Goal: Information Seeking & Learning: Learn about a topic

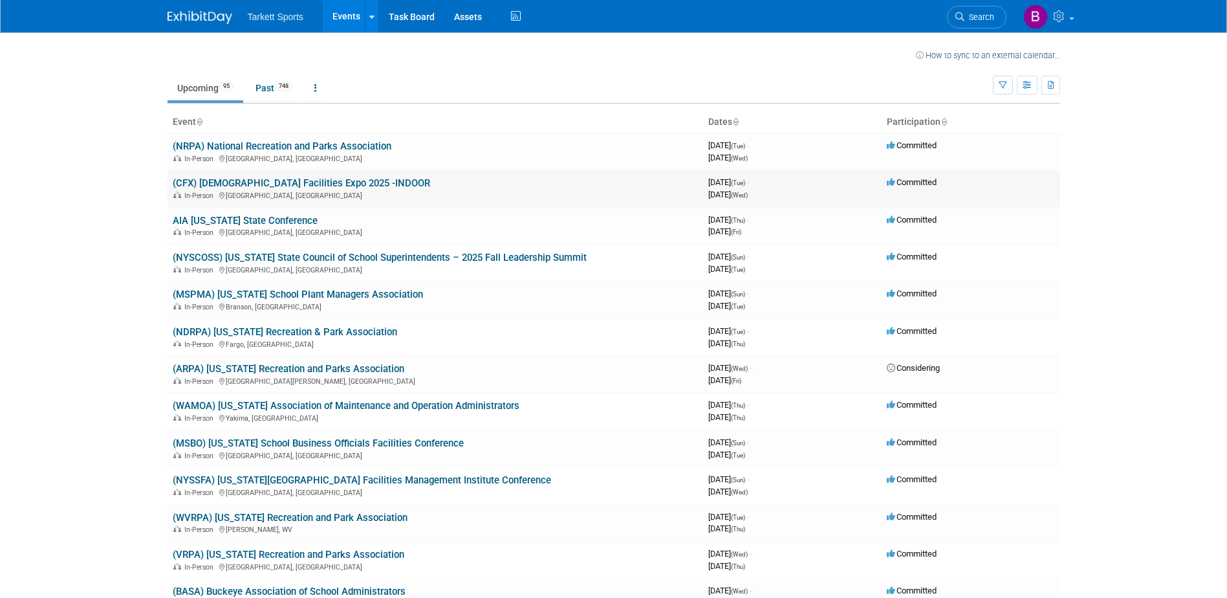
click at [281, 184] on link "(CFX) [DEMOGRAPHIC_DATA] Facilities Expo 2025 -INDOOR" at bounding box center [301, 183] width 257 height 12
click at [367, 261] on link "(NYSCOSS) [US_STATE] State Council of School Superintendents – 2025 Fall Leader…" at bounding box center [380, 258] width 414 height 12
click at [350, 298] on link "(MSPMA) [US_STATE] School Plant Managers Association" at bounding box center [298, 295] width 250 height 12
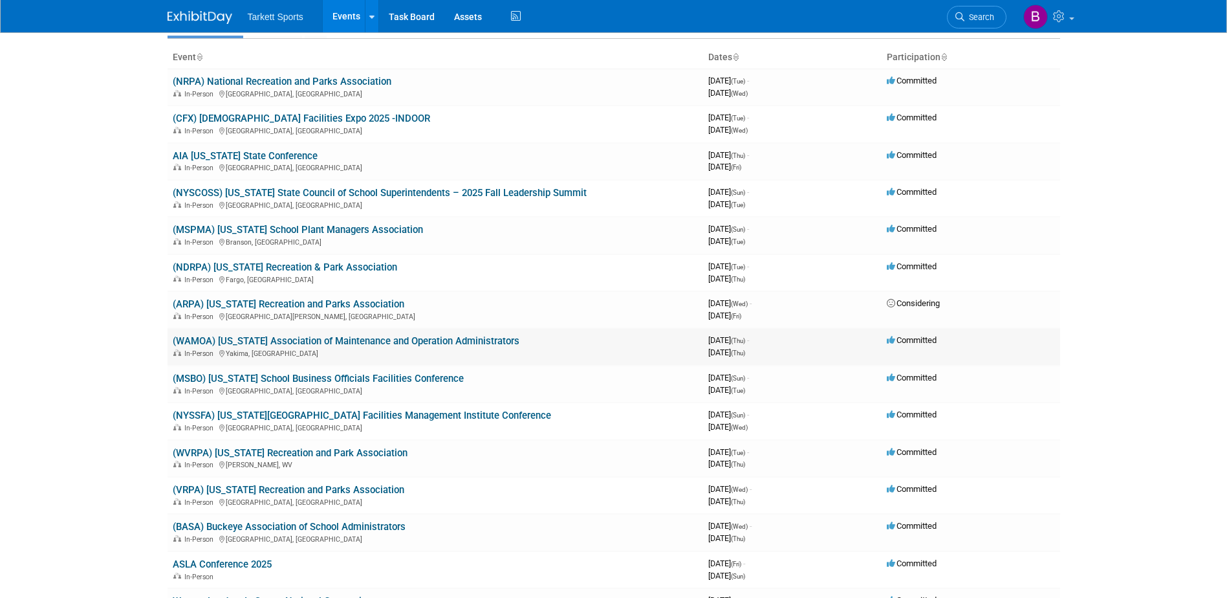
scroll to position [129, 0]
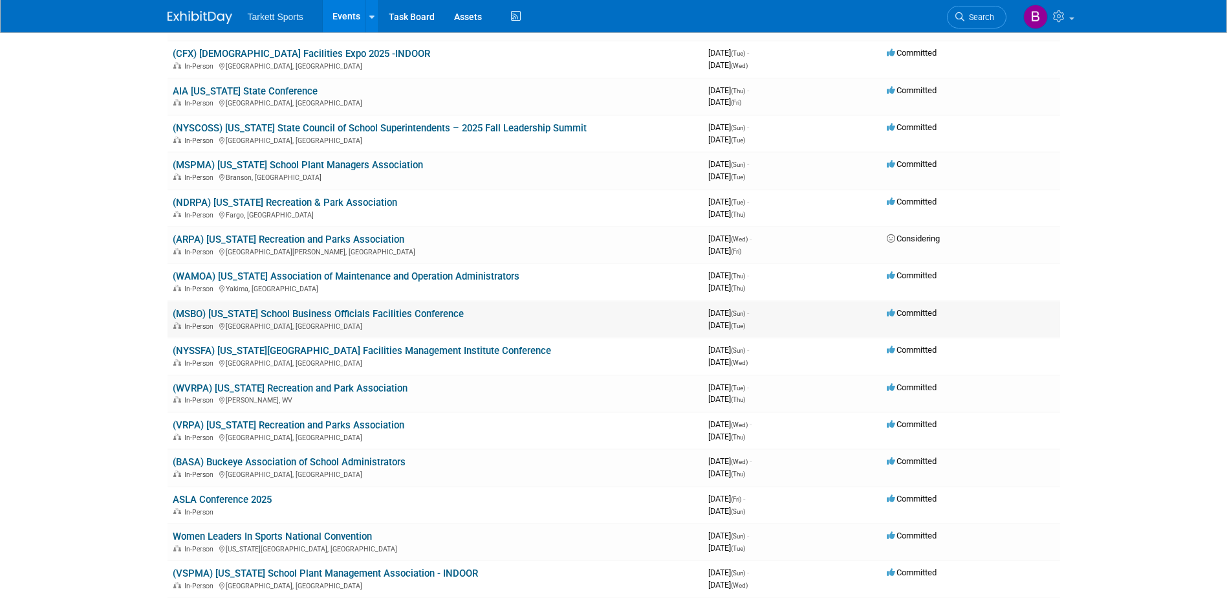
click at [359, 316] on link "(MSBO) [US_STATE] School Business Officials Facilities Conference" at bounding box center [318, 314] width 291 height 12
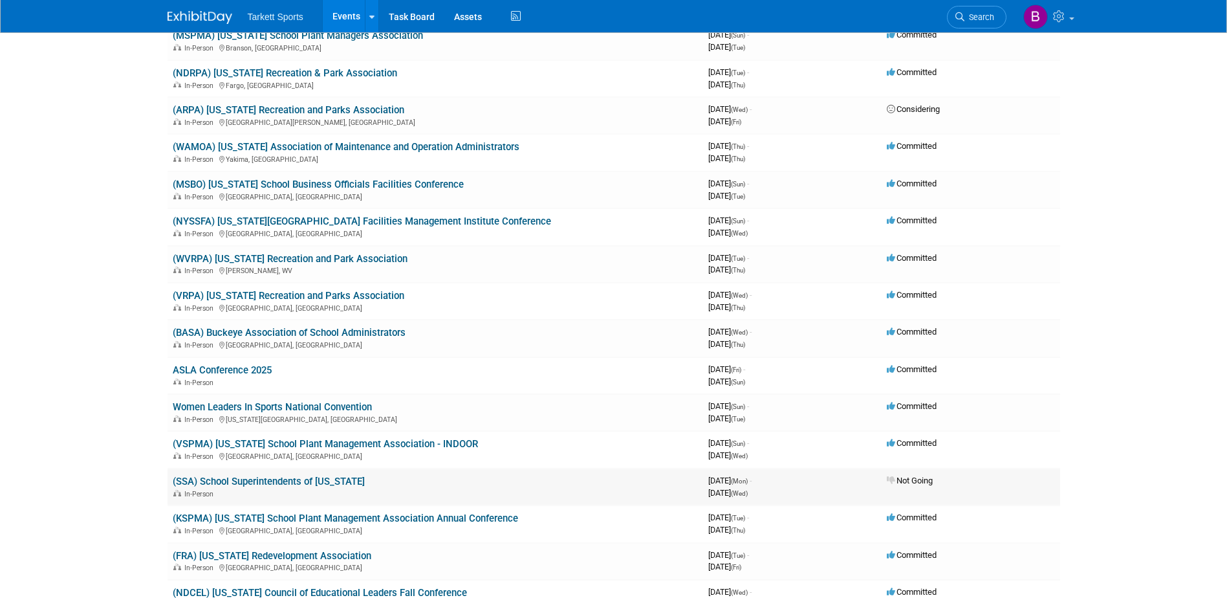
scroll to position [323, 0]
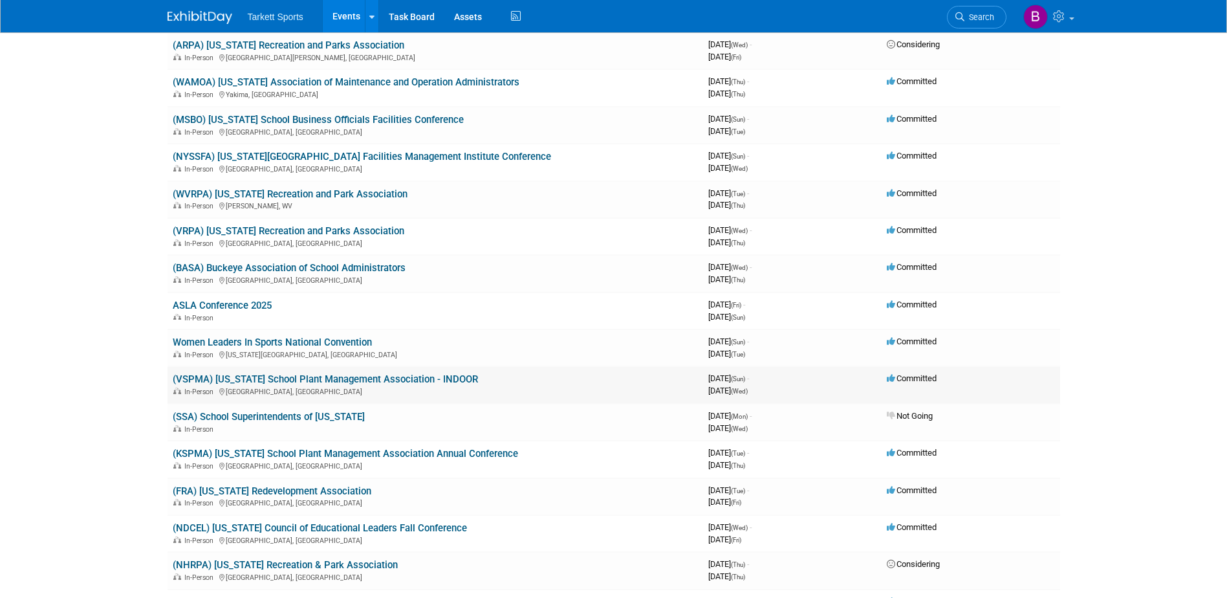
click at [337, 384] on link "(VSPMA) [US_STATE] School Plant Management Association - INDOOR" at bounding box center [325, 379] width 305 height 12
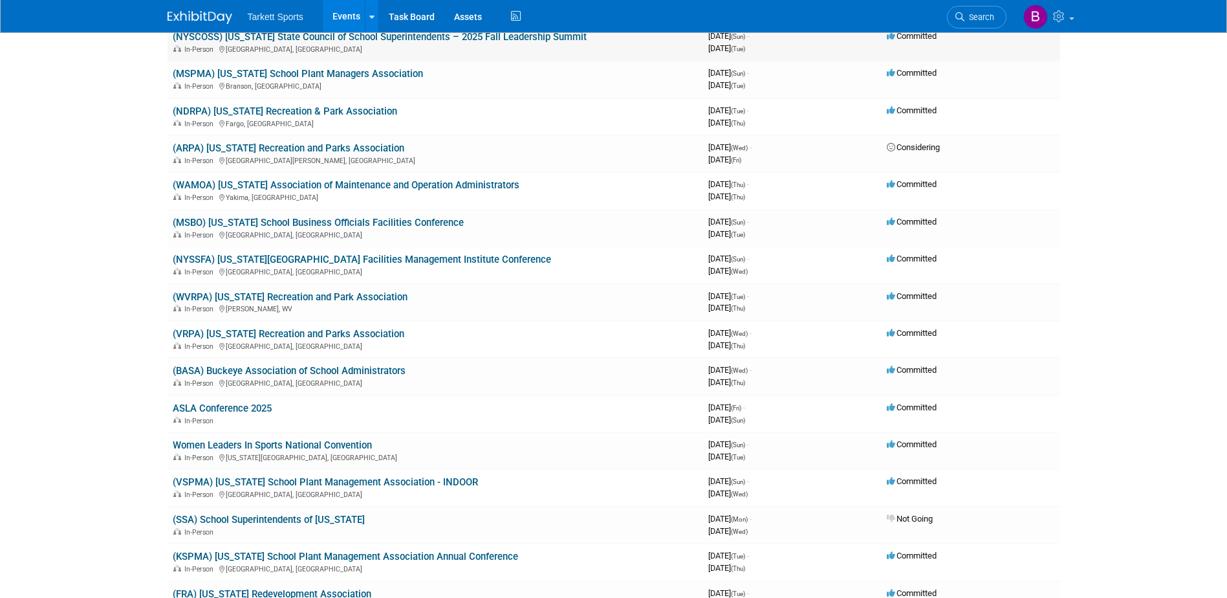
scroll to position [0, 0]
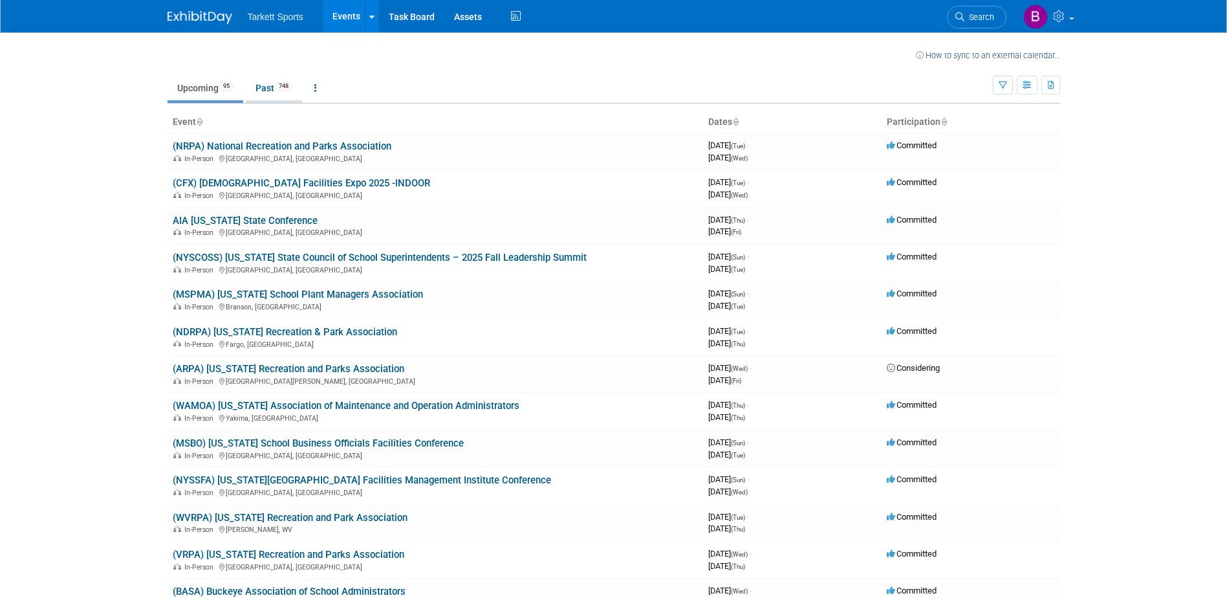
click at [287, 93] on link "Past 748" at bounding box center [274, 88] width 56 height 25
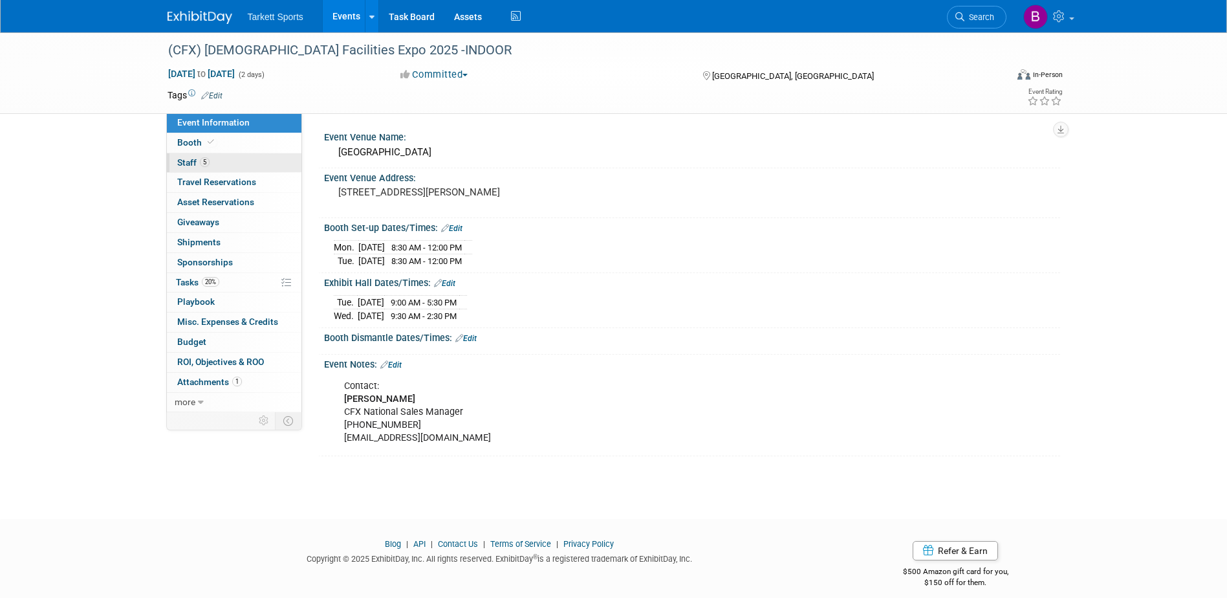
click at [194, 161] on span "Staff 5" at bounding box center [193, 162] width 32 height 10
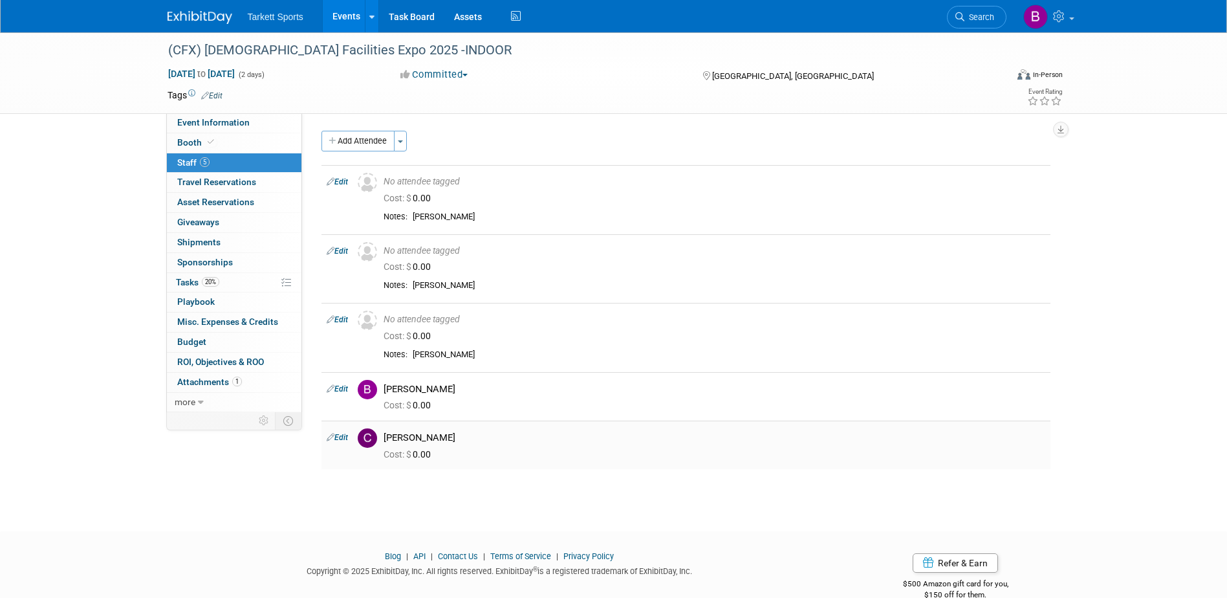
scroll to position [24, 0]
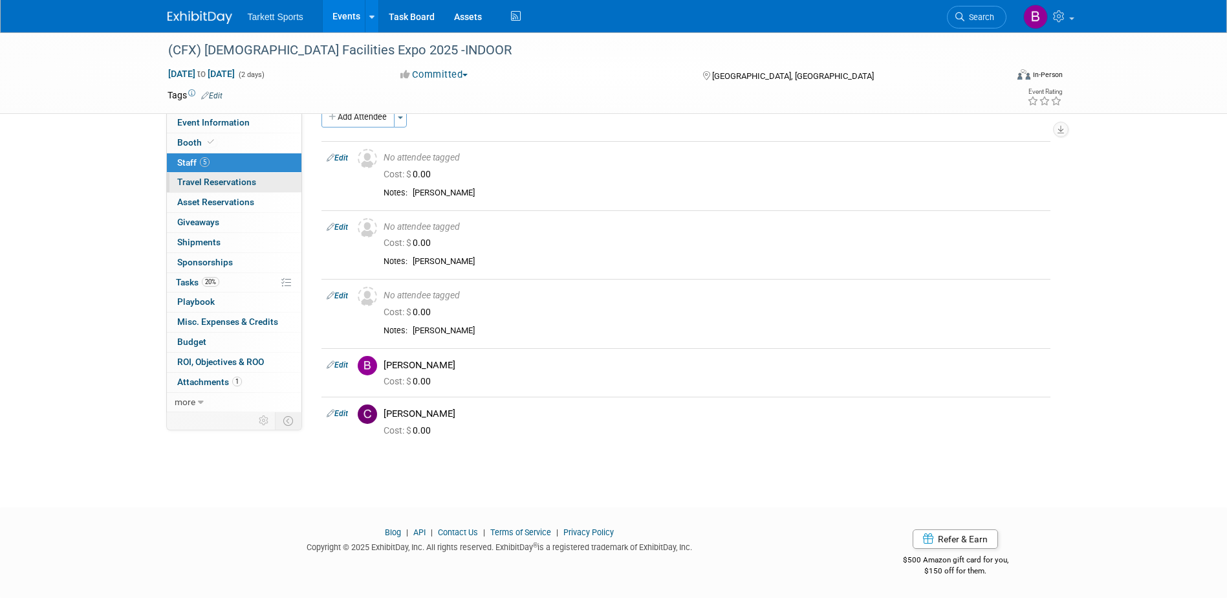
click at [217, 175] on link "0 Travel Reservations 0" at bounding box center [234, 182] width 135 height 19
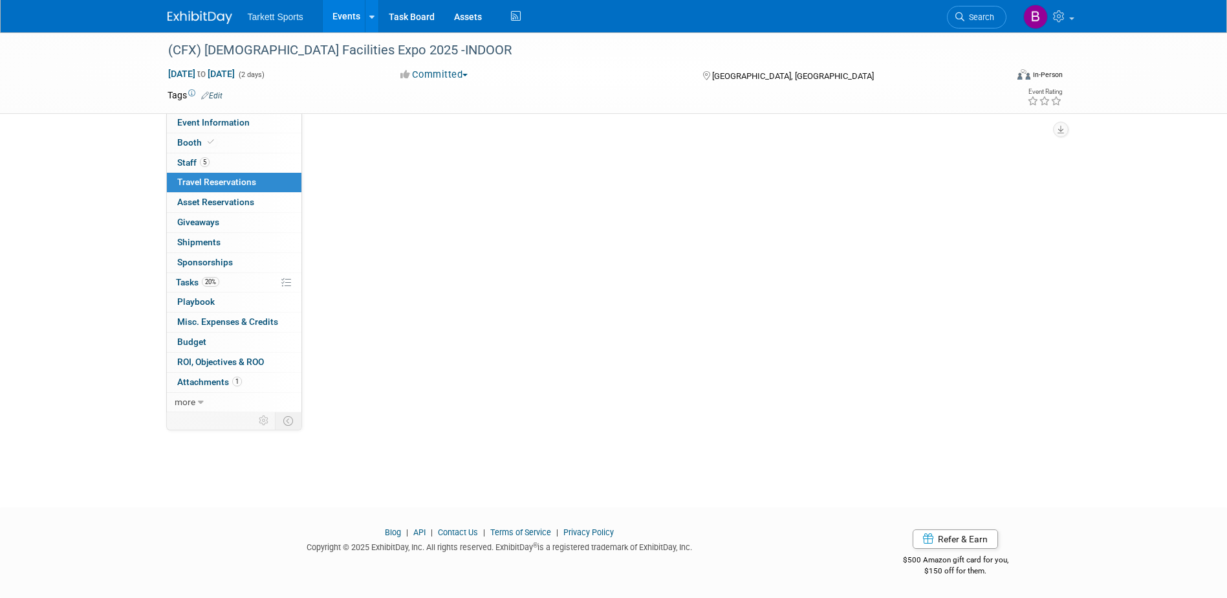
scroll to position [0, 0]
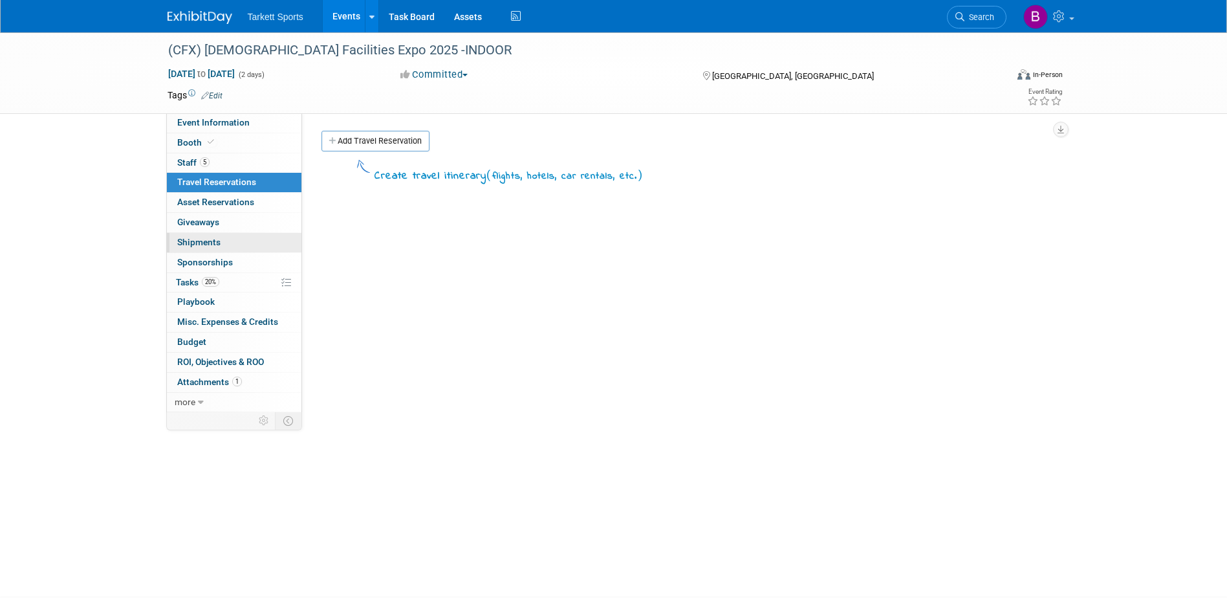
click at [213, 235] on link "0 Shipments 0" at bounding box center [234, 242] width 135 height 19
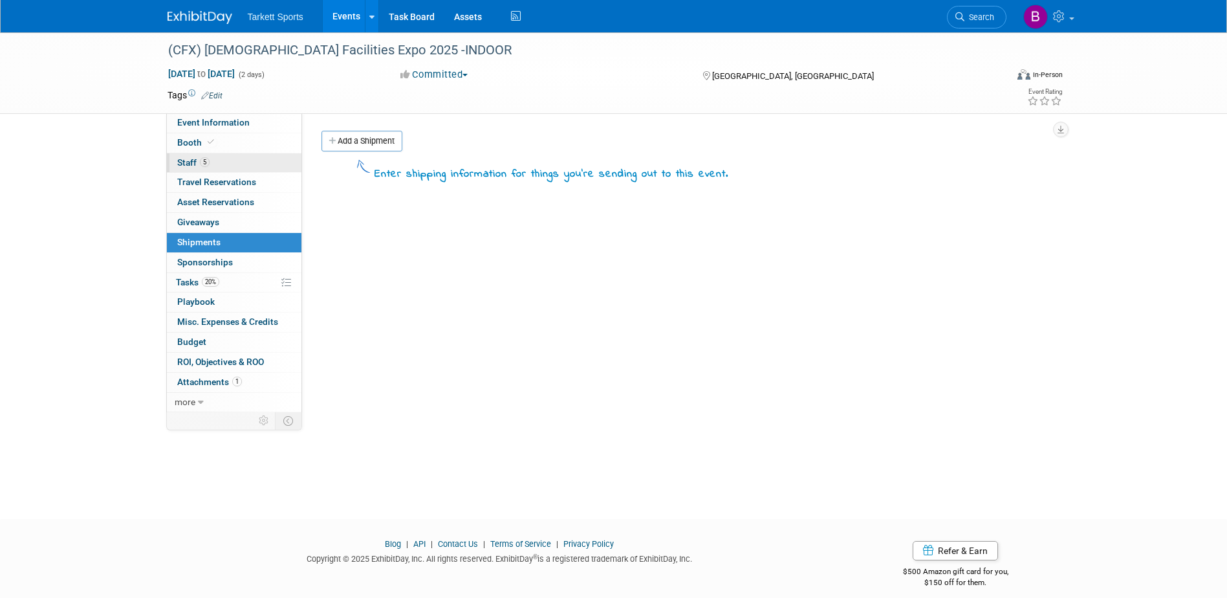
click at [193, 158] on span "Staff 5" at bounding box center [193, 162] width 32 height 10
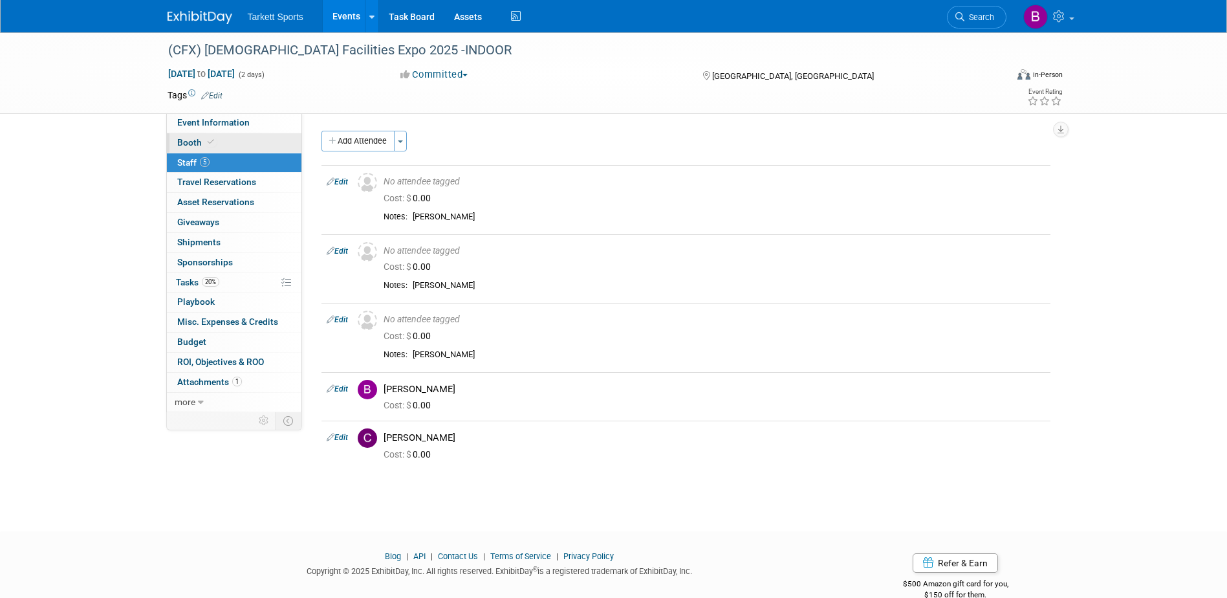
click at [195, 144] on span "Booth" at bounding box center [196, 142] width 39 height 10
select select "Indoor"
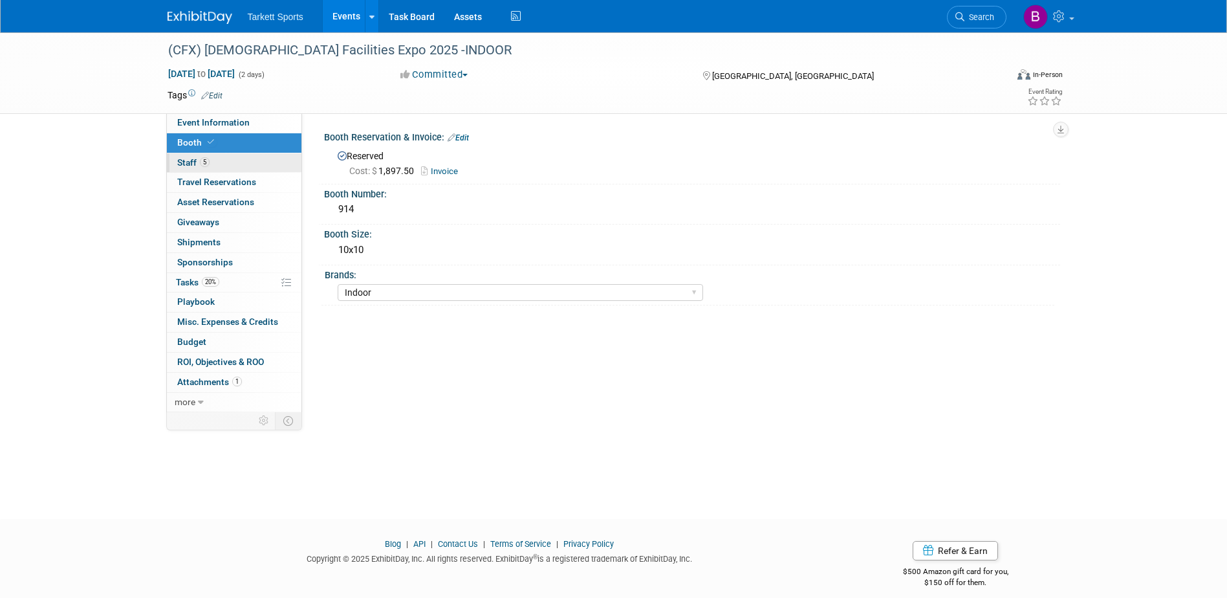
click at [226, 164] on link "5 Staff 5" at bounding box center [234, 162] width 135 height 19
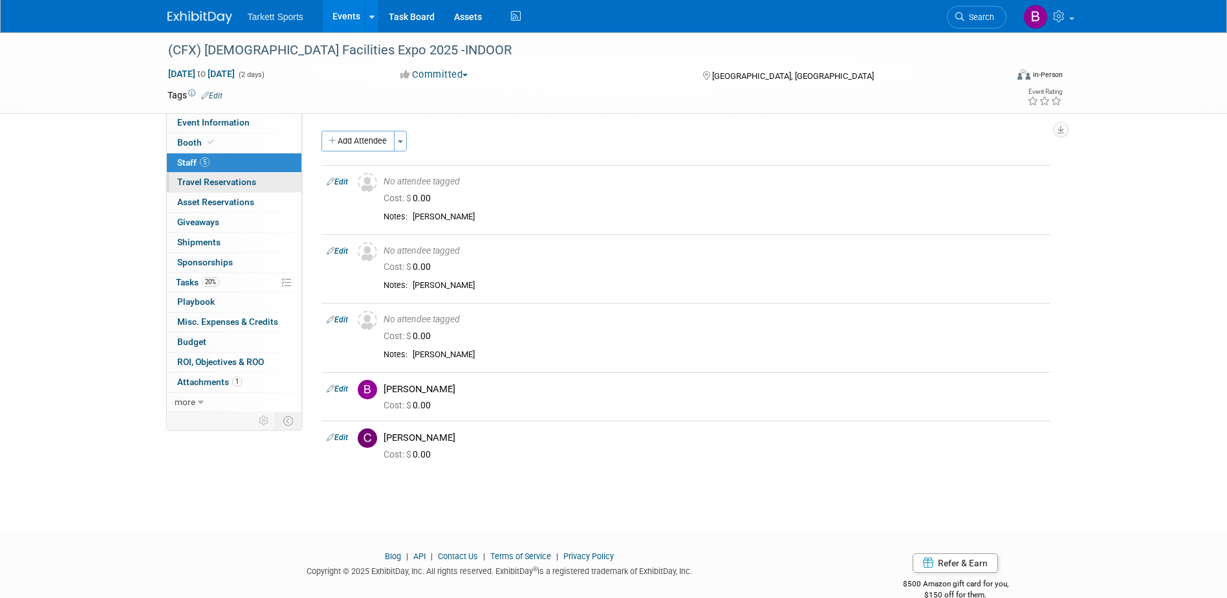
click at [215, 182] on span "Travel Reservations 0" at bounding box center [216, 182] width 79 height 10
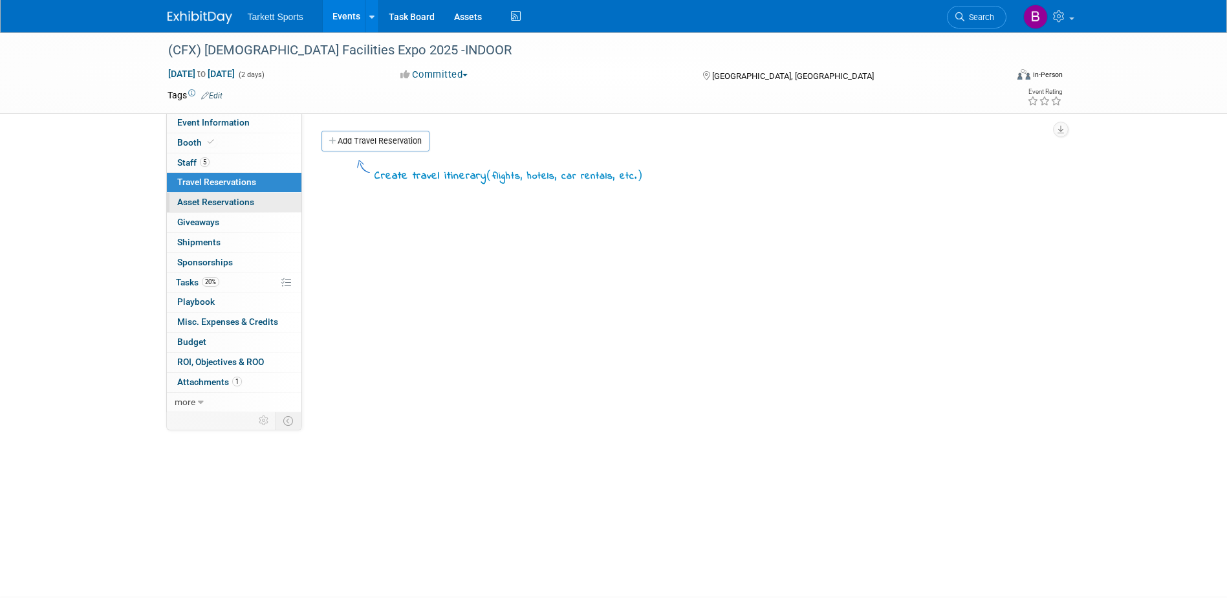
click at [213, 202] on span "Asset Reservations 0" at bounding box center [215, 202] width 77 height 10
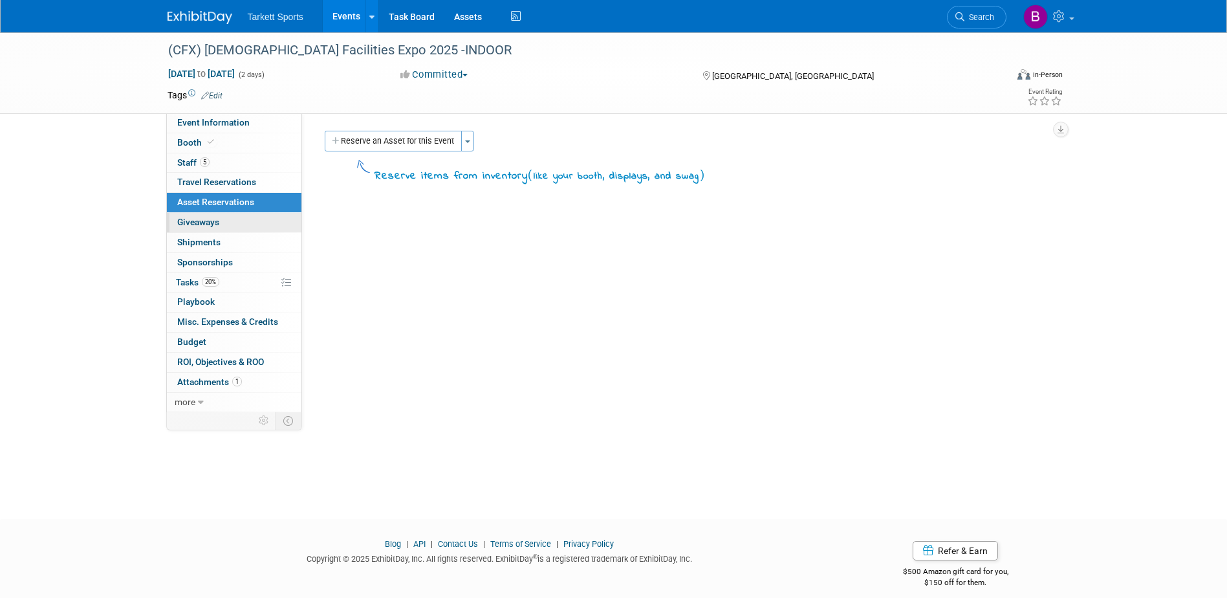
click at [217, 221] on span "Giveaways 0" at bounding box center [198, 222] width 42 height 10
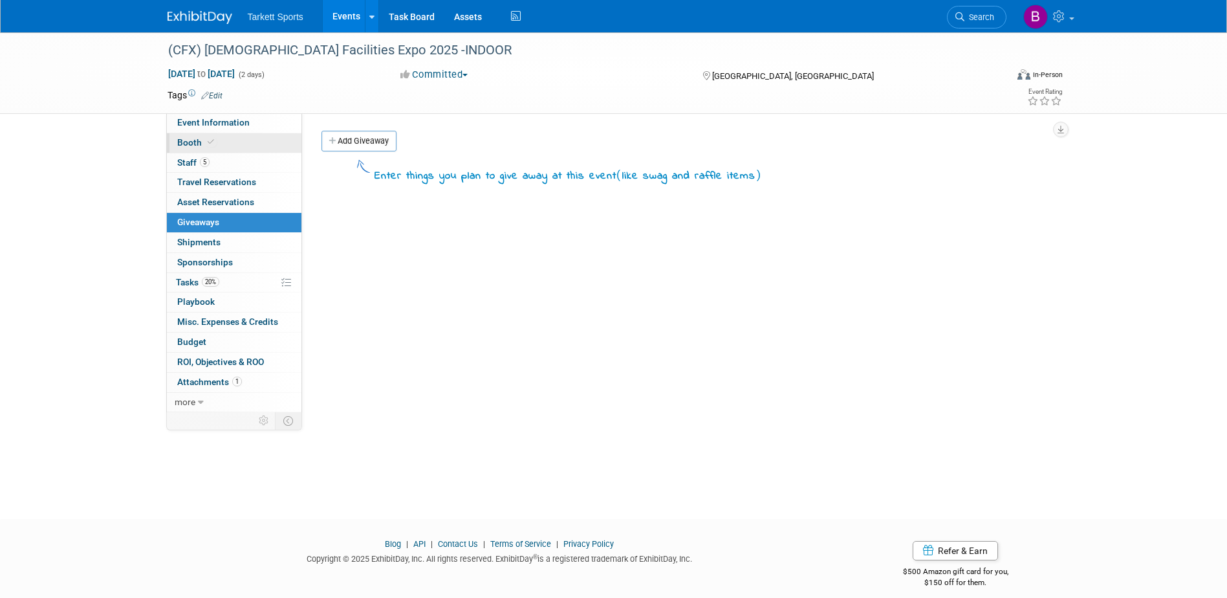
click at [228, 140] on link "Booth" at bounding box center [234, 142] width 135 height 19
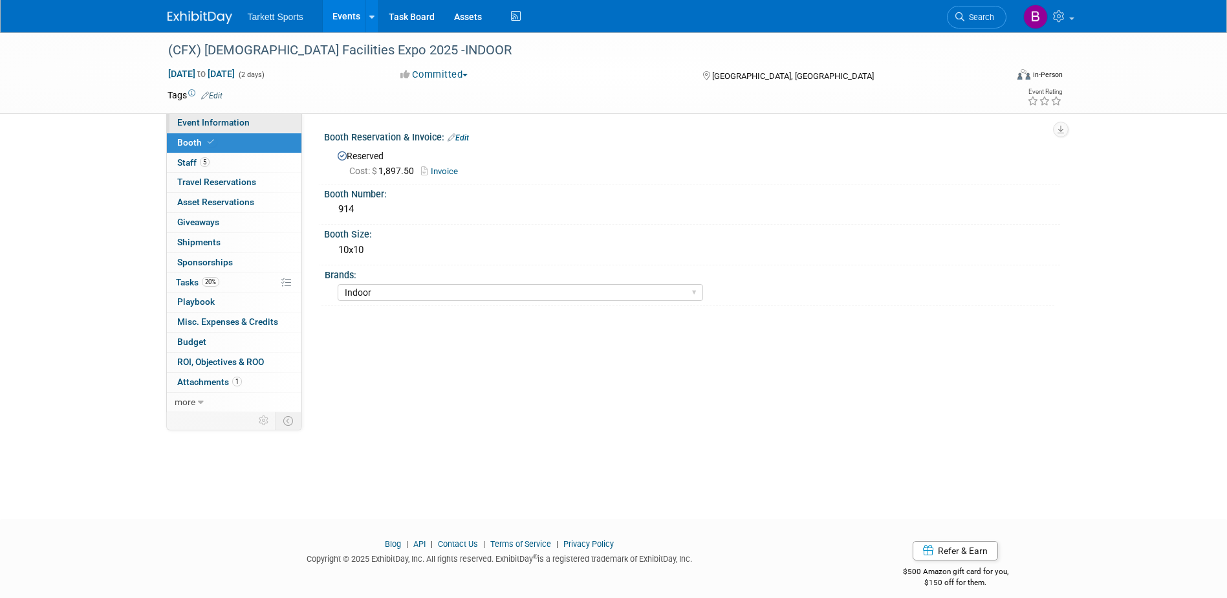
click at [222, 124] on span "Event Information" at bounding box center [213, 122] width 72 height 10
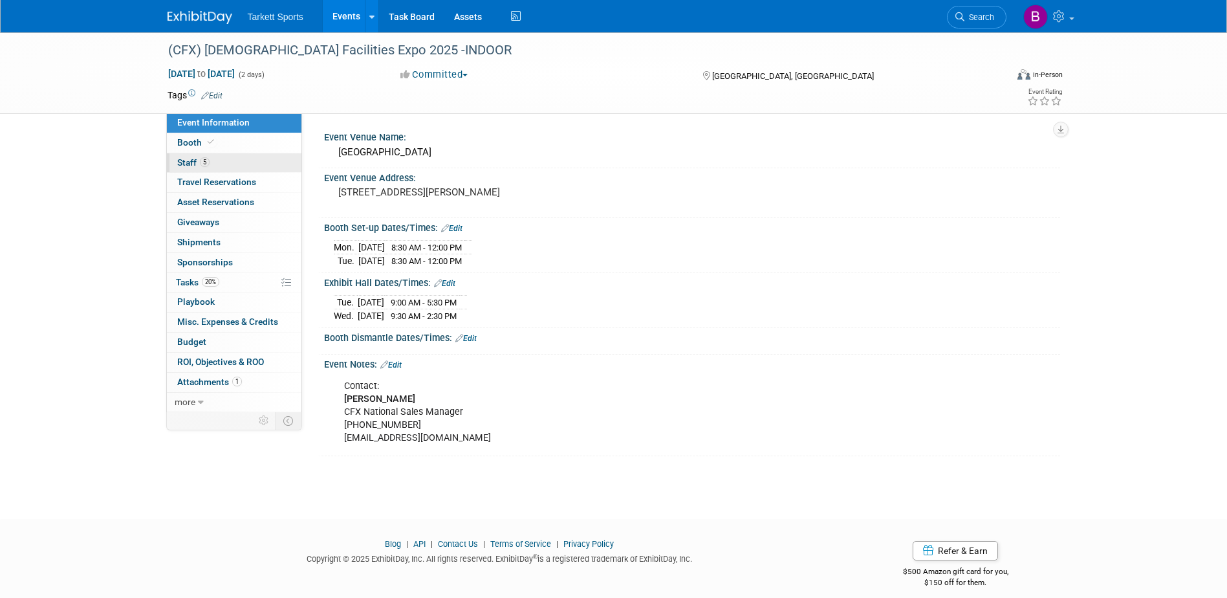
click at [213, 162] on link "5 Staff 5" at bounding box center [234, 162] width 135 height 19
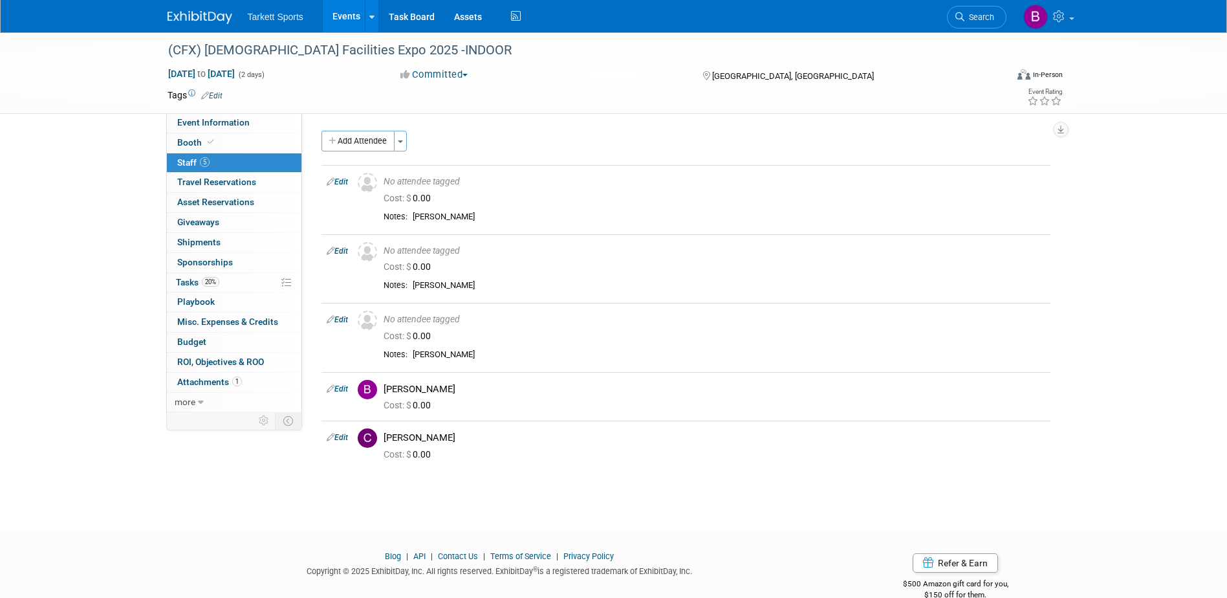
click at [215, 161] on link "5 Staff 5" at bounding box center [234, 162] width 135 height 19
click at [183, 136] on link "Booth" at bounding box center [234, 142] width 135 height 19
select select "Indoor"
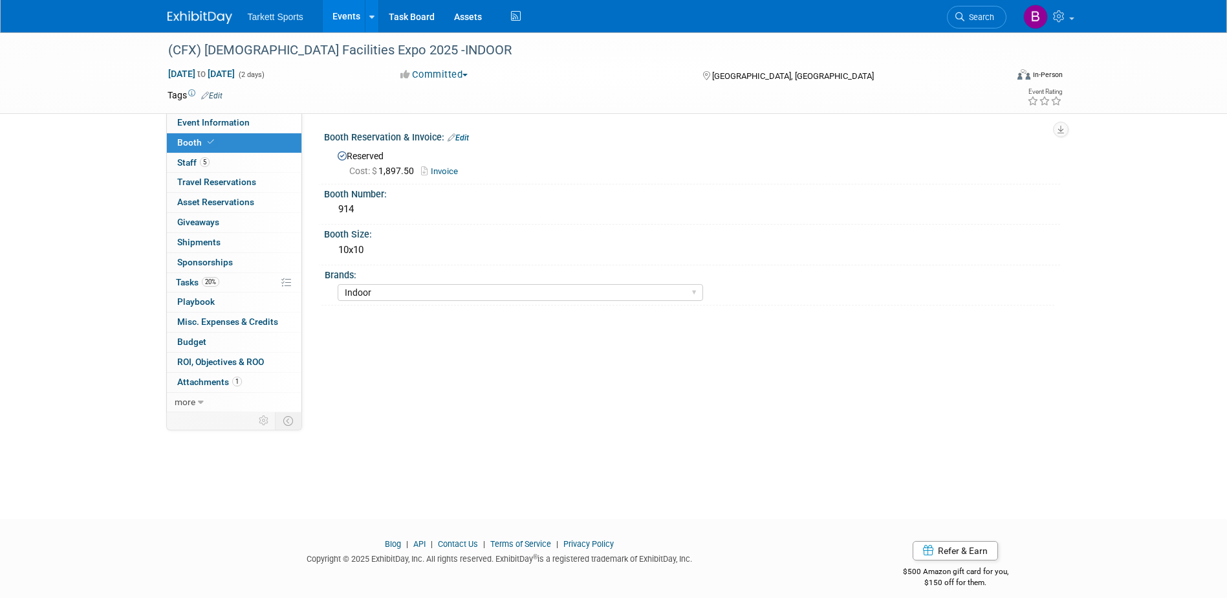
click at [200, 268] on link "0 Sponsorships 0" at bounding box center [234, 262] width 135 height 19
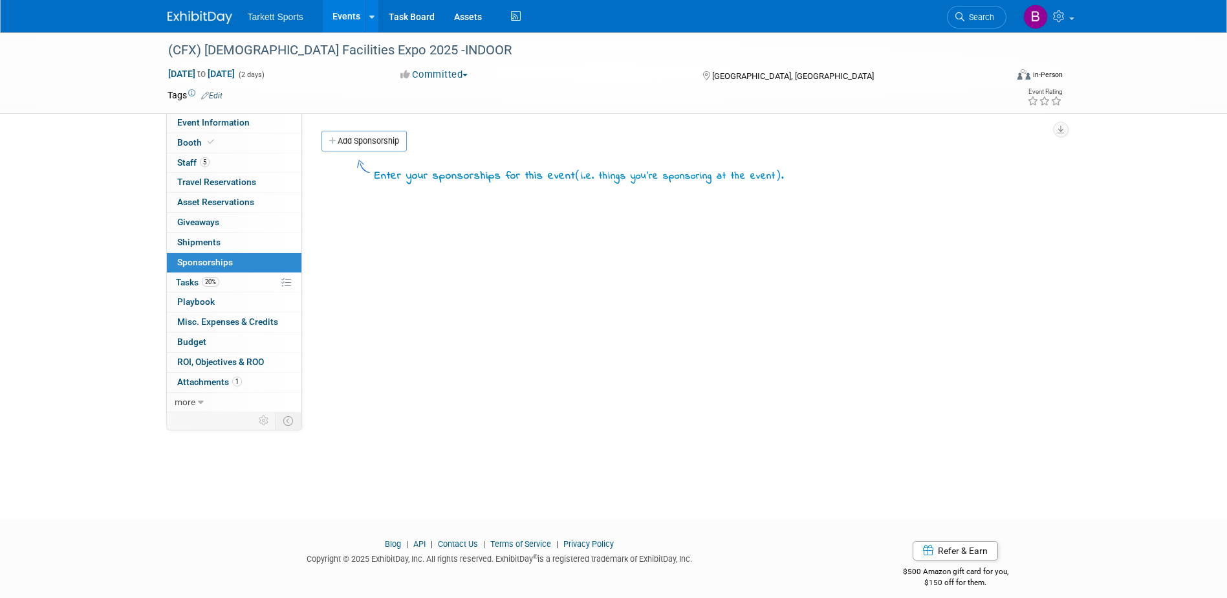
click at [200, 281] on span "Tasks 20%" at bounding box center [197, 282] width 43 height 10
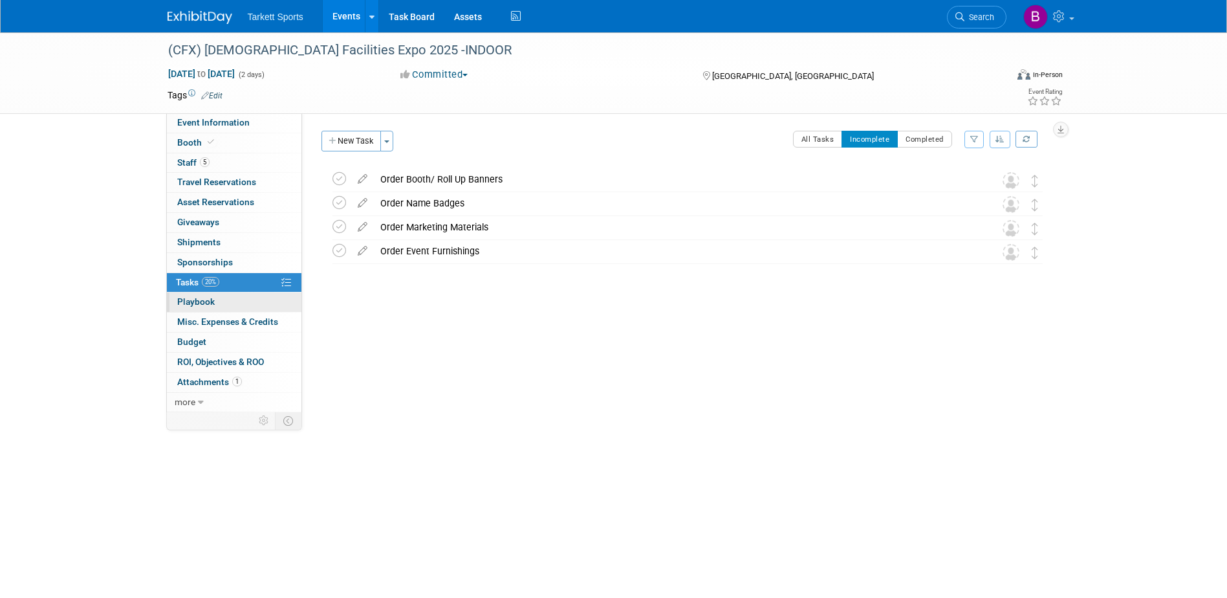
click at [207, 296] on span "Playbook 0" at bounding box center [196, 301] width 38 height 10
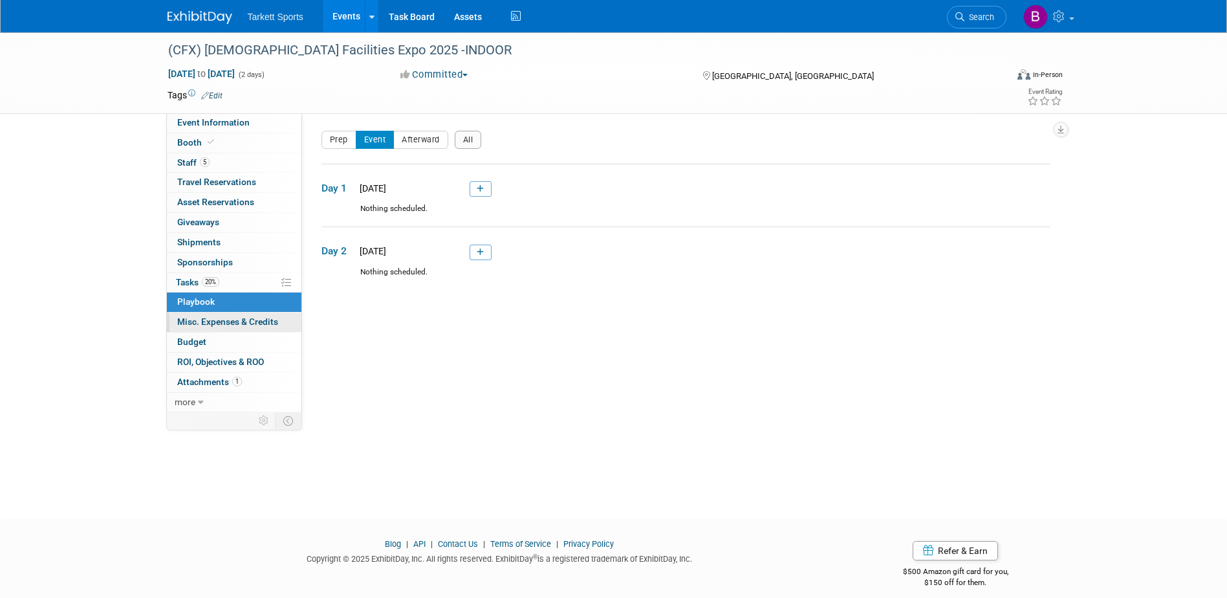
click at [206, 320] on span "Misc. Expenses & Credits 0" at bounding box center [227, 321] width 101 height 10
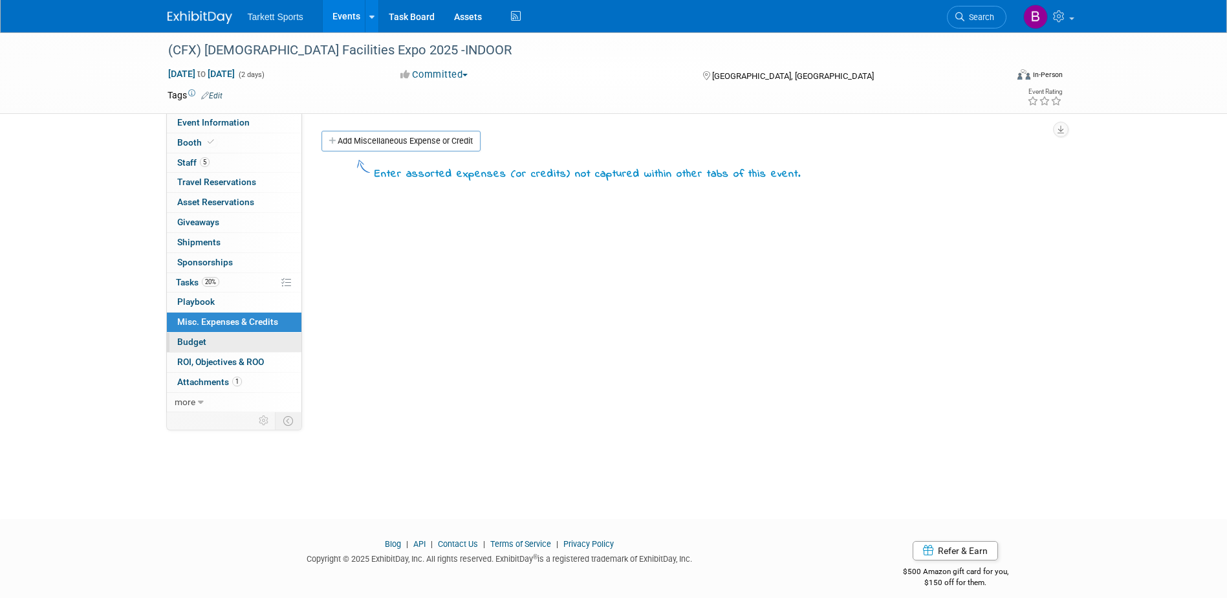
click at [206, 341] on link "Budget" at bounding box center [234, 342] width 135 height 19
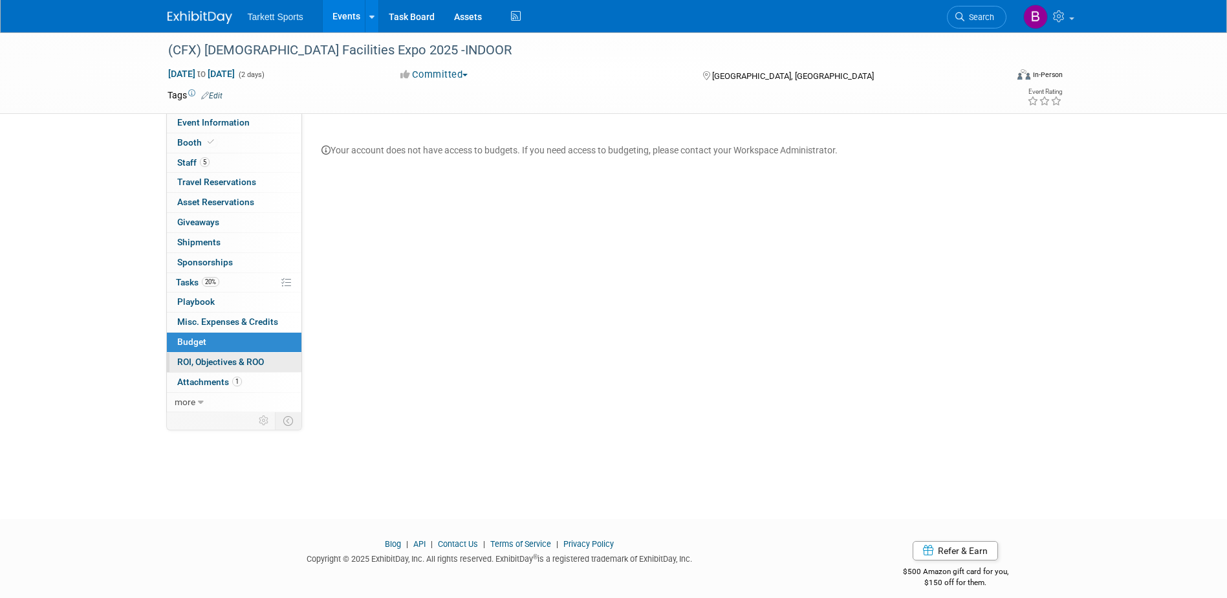
click at [205, 363] on span "ROI, Objectives & ROO 0" at bounding box center [220, 361] width 87 height 10
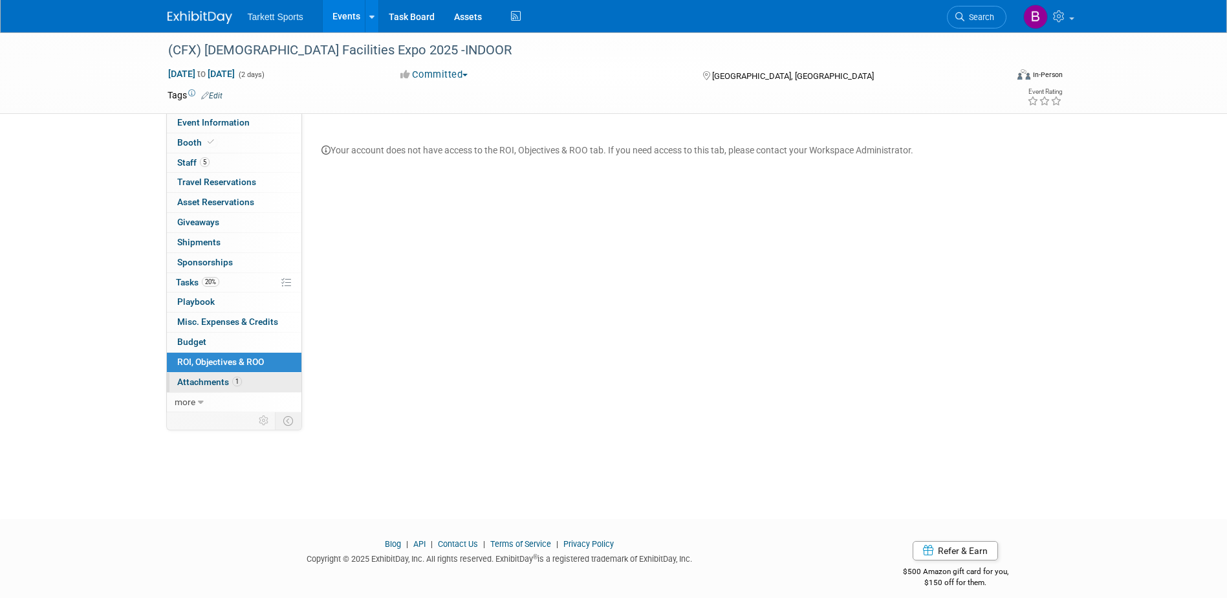
click at [206, 375] on link "1 Attachments 1" at bounding box center [234, 382] width 135 height 19
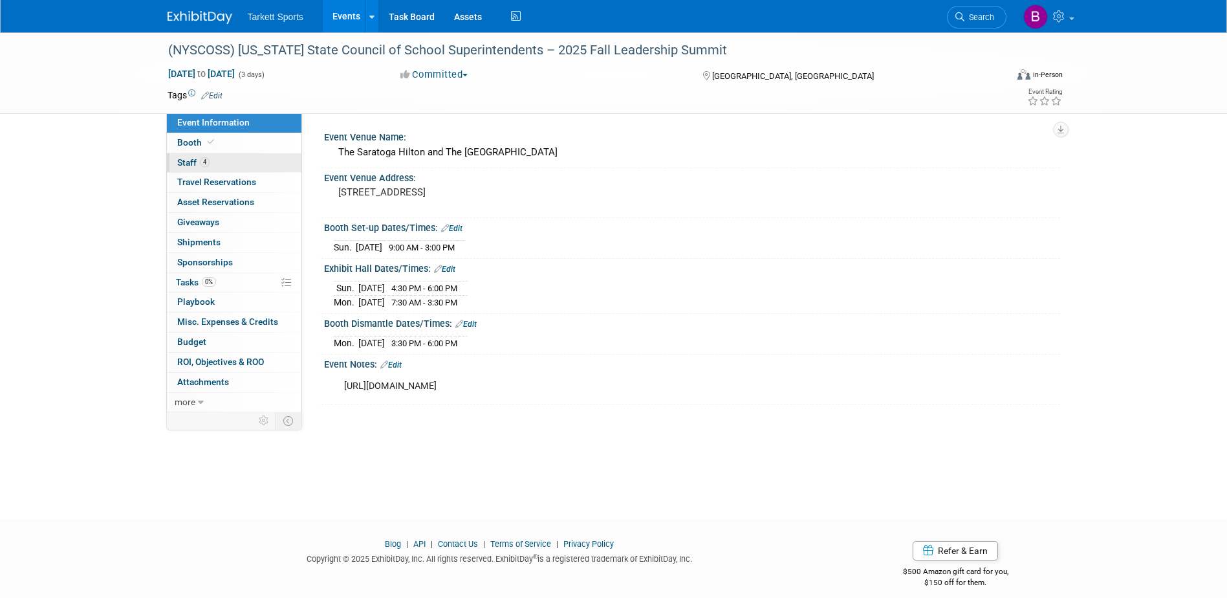
click at [192, 165] on span "Staff 4" at bounding box center [193, 162] width 32 height 10
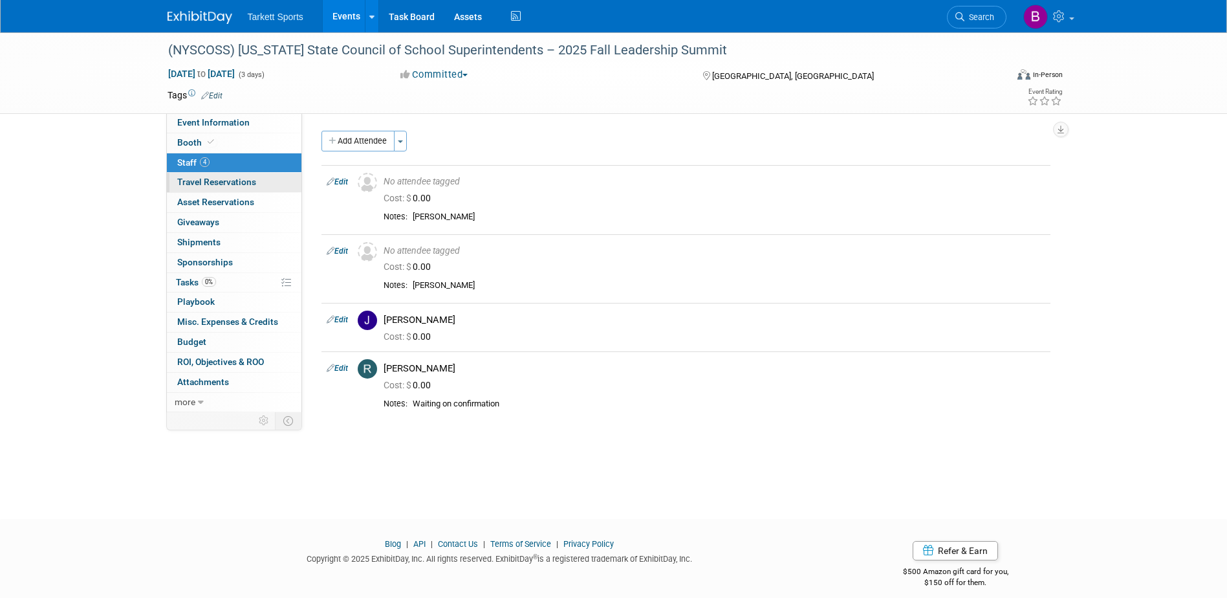
click at [203, 181] on span "Travel Reservations 0" at bounding box center [216, 182] width 79 height 10
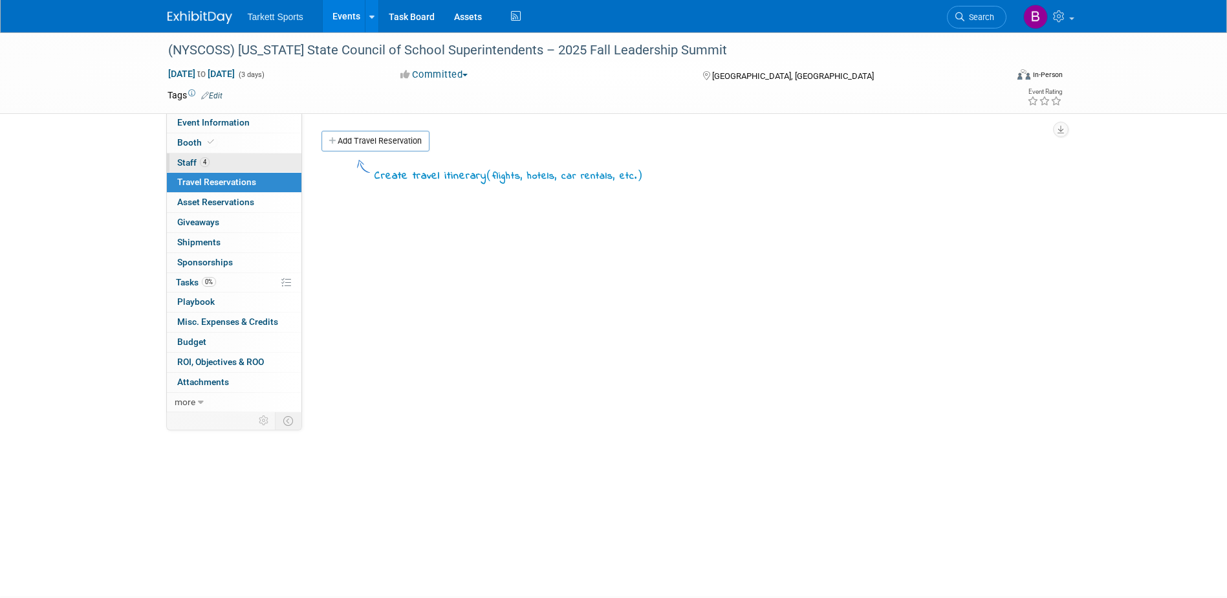
click at [191, 156] on link "4 Staff 4" at bounding box center [234, 162] width 135 height 19
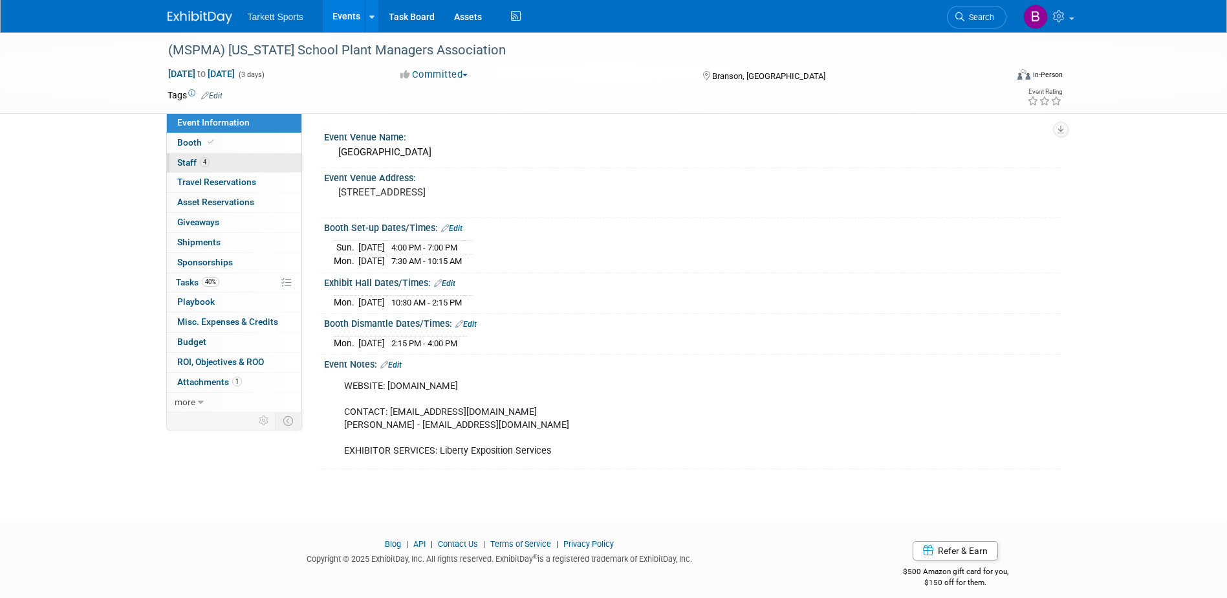
click at [209, 164] on span "4" at bounding box center [205, 162] width 10 height 10
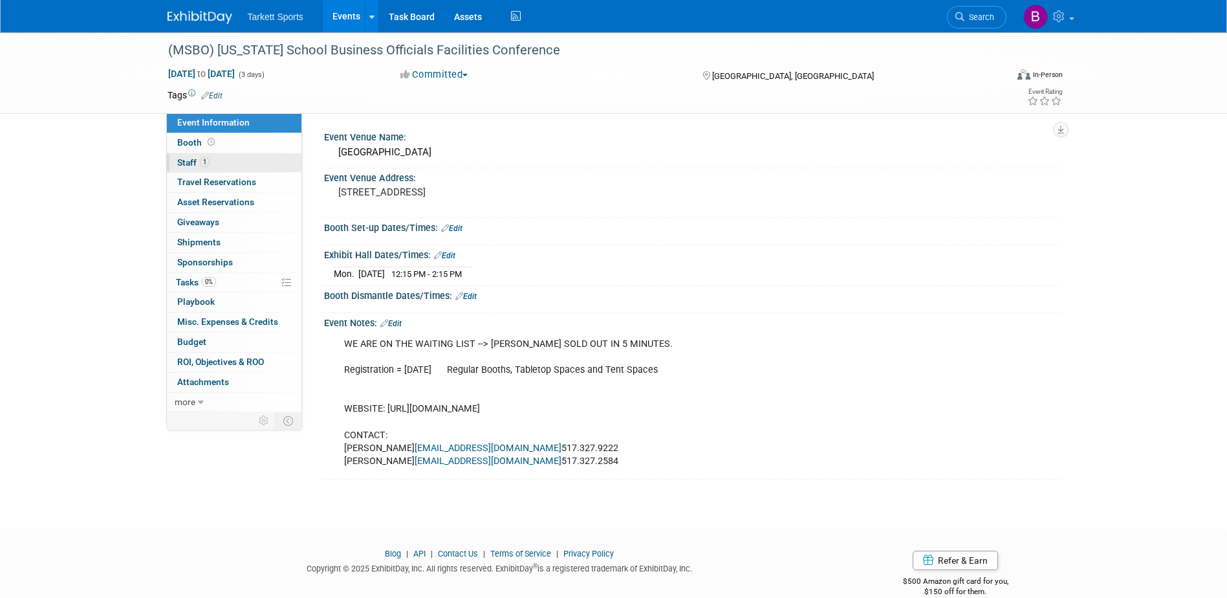
click at [193, 164] on span "Staff 1" at bounding box center [193, 162] width 32 height 10
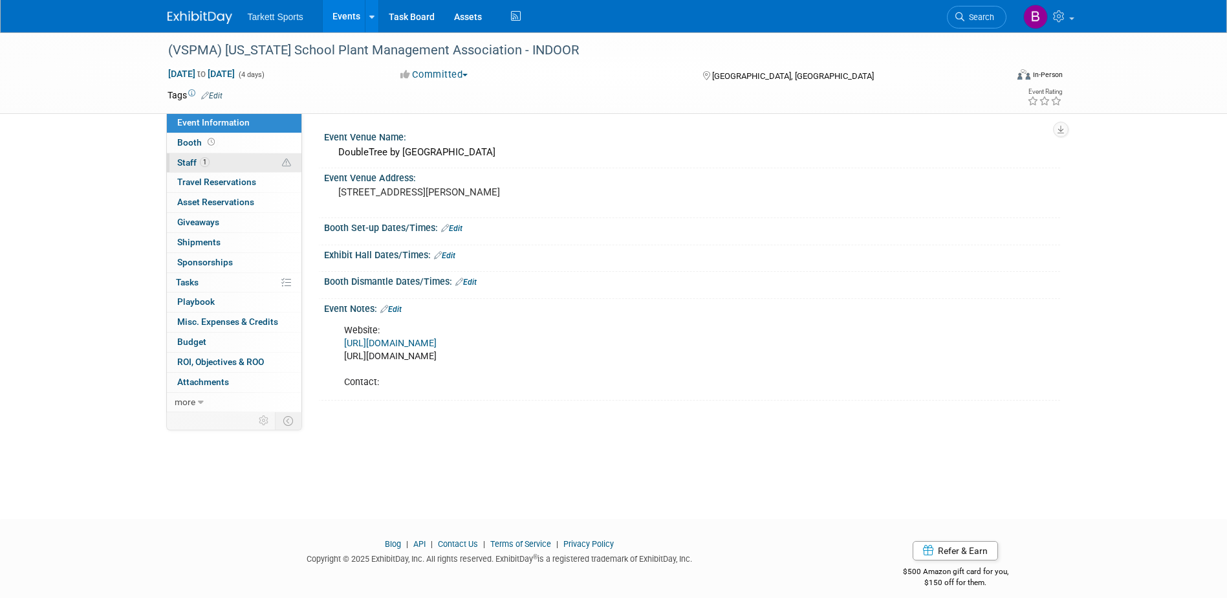
click at [194, 157] on span "Staff 1" at bounding box center [193, 162] width 32 height 10
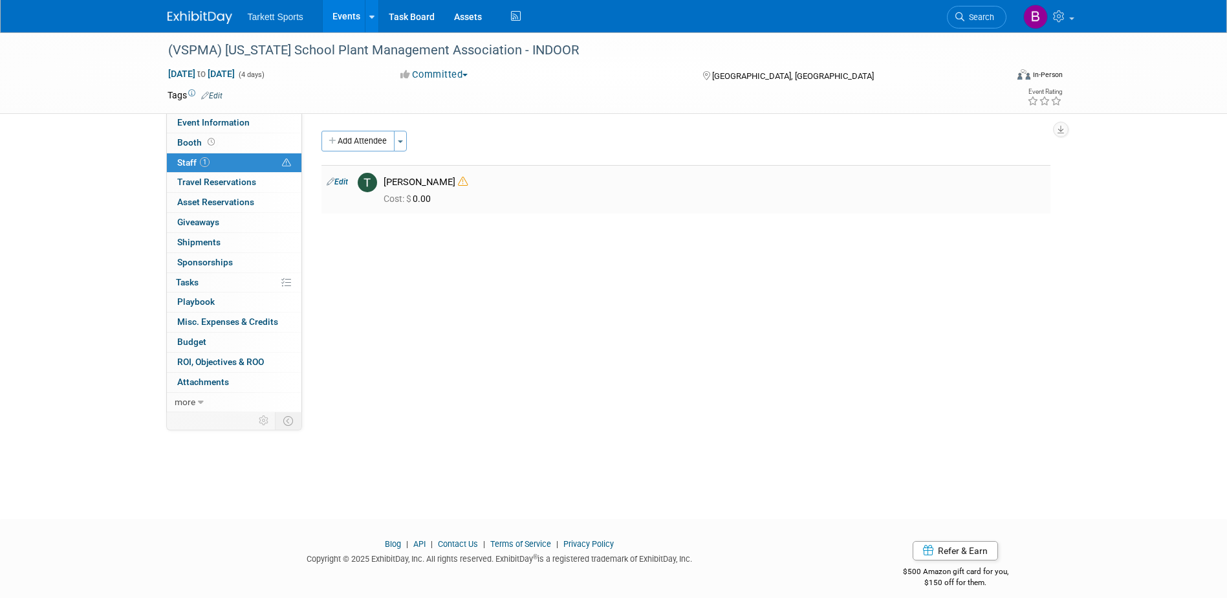
click at [458, 182] on icon at bounding box center [463, 182] width 10 height 10
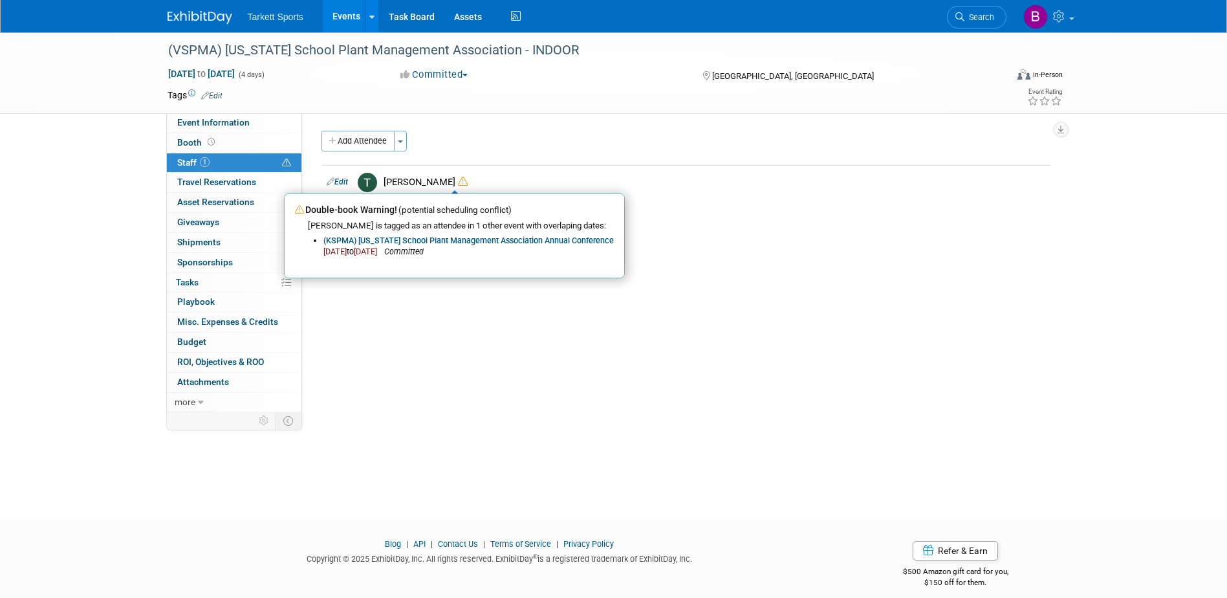
click at [542, 298] on div "Event Venue Name: DoubleTree by Hilton Hotel Richmond - Midlothian Event Venue …" at bounding box center [681, 262] width 758 height 299
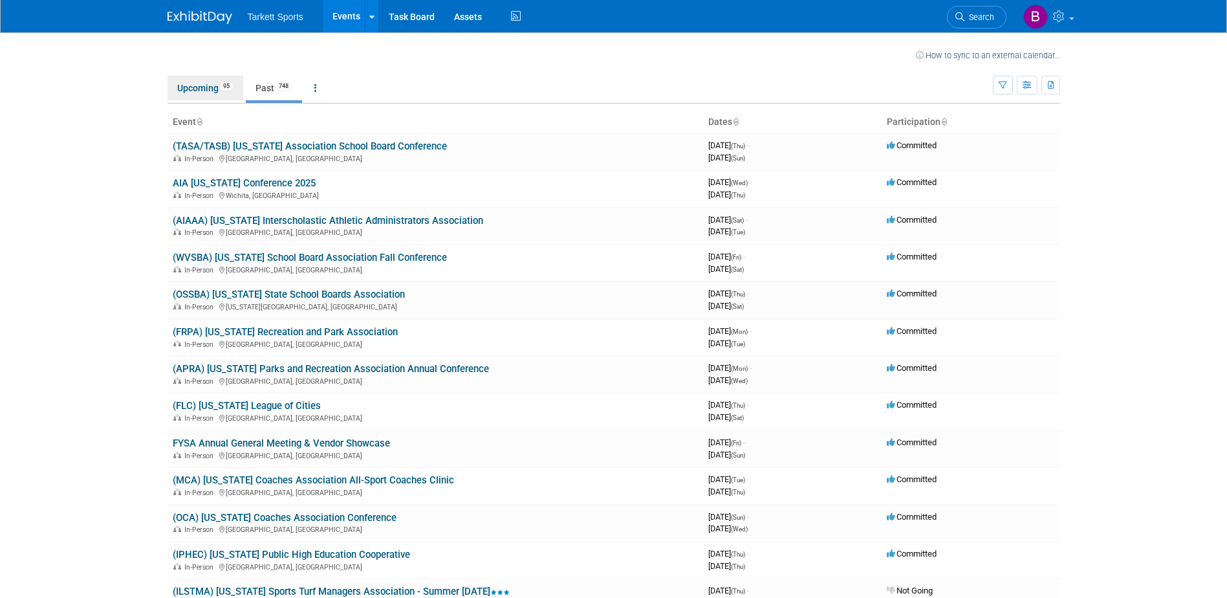
click at [213, 89] on link "Upcoming 95" at bounding box center [206, 88] width 76 height 25
